Goal: Use online tool/utility: Use online tool/utility

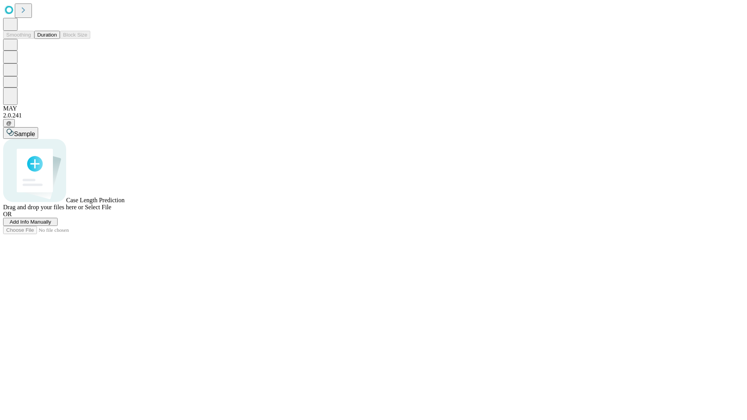
click at [57, 39] on button "Duration" at bounding box center [47, 35] width 26 height 8
click at [35, 131] on span "Sample" at bounding box center [24, 134] width 21 height 7
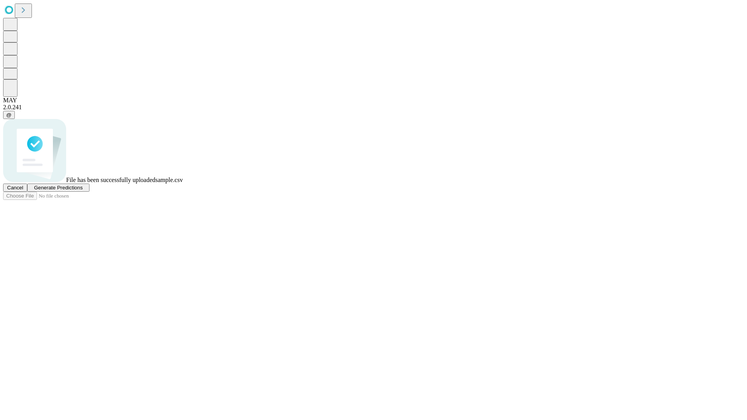
click at [82, 191] on span "Generate Predictions" at bounding box center [58, 188] width 49 height 6
